Goal: Transaction & Acquisition: Purchase product/service

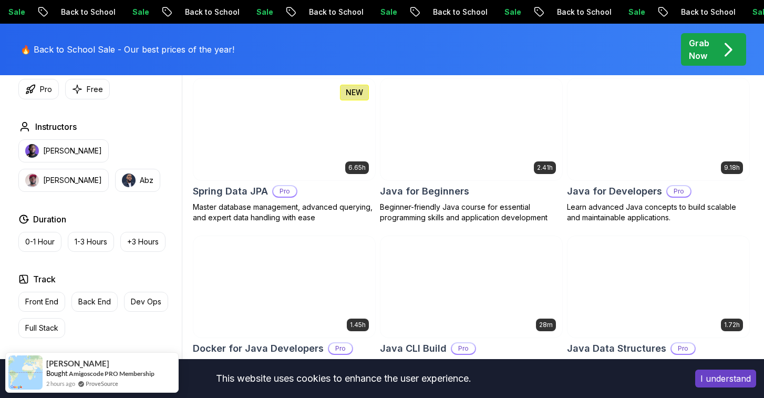
scroll to position [468, 0]
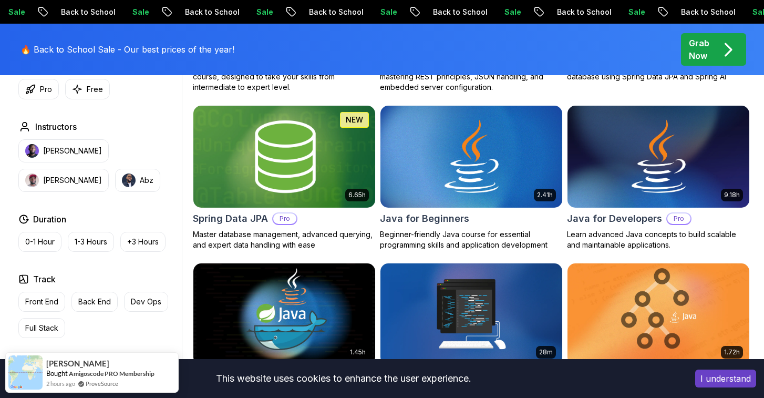
click at [338, 191] on img at bounding box center [284, 156] width 191 height 107
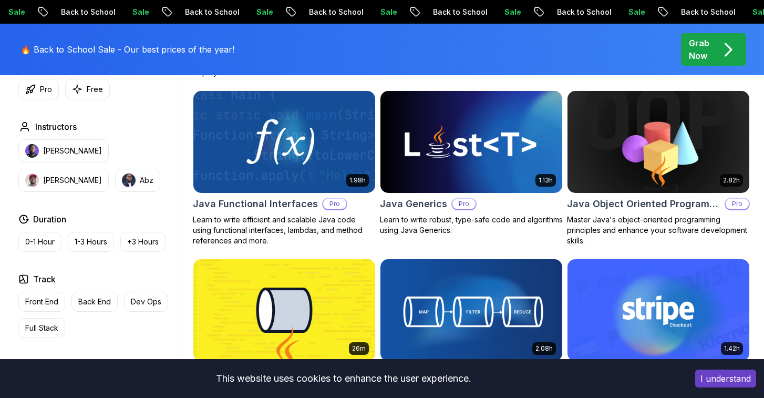
scroll to position [811, 0]
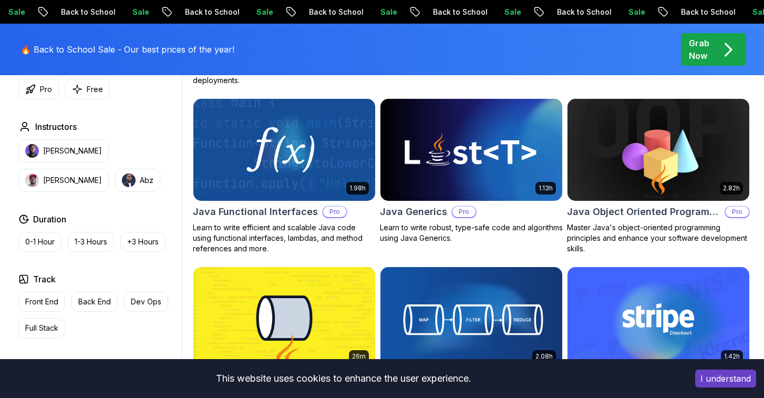
click at [690, 52] on p "Grab Now" at bounding box center [699, 49] width 20 height 25
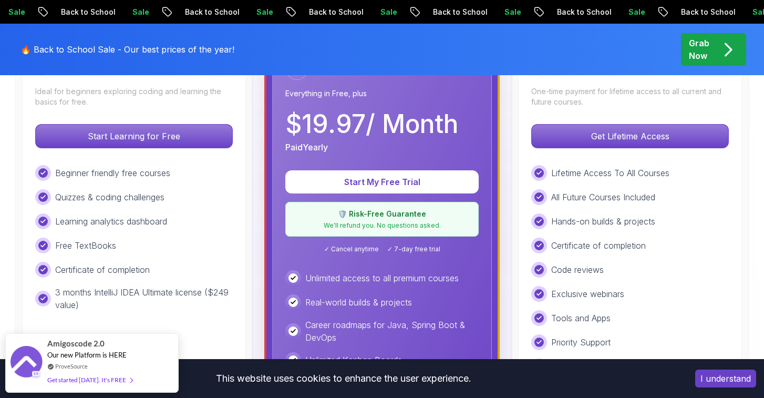
scroll to position [350, 0]
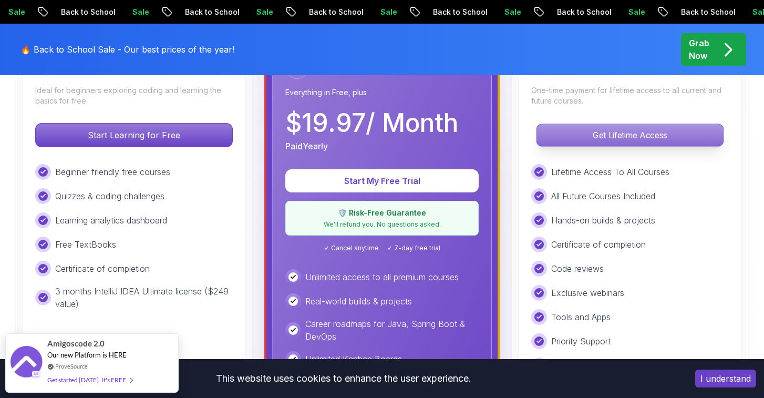
click at [547, 141] on p "Get Lifetime Access" at bounding box center [630, 135] width 187 height 22
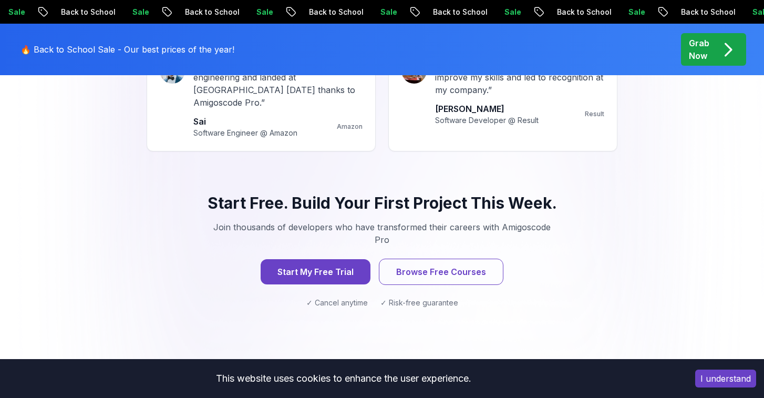
scroll to position [1015, 0]
